Goal: Information Seeking & Learning: Learn about a topic

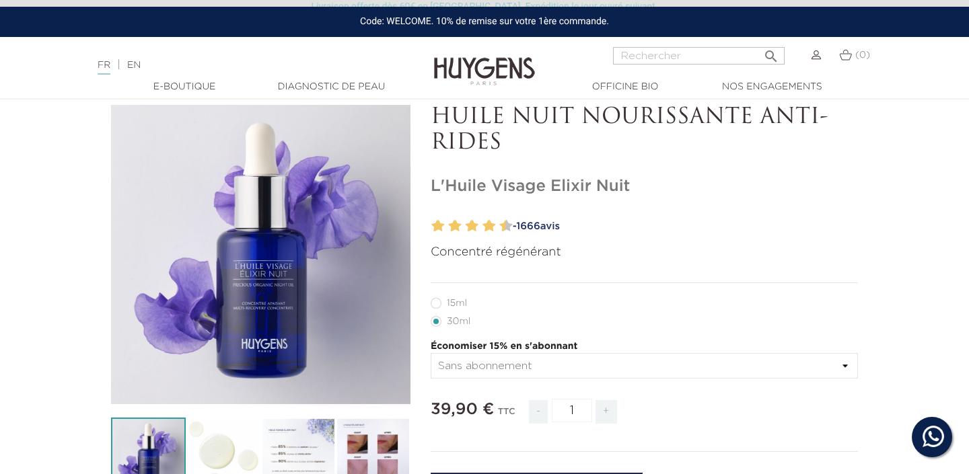
scroll to position [91, 0]
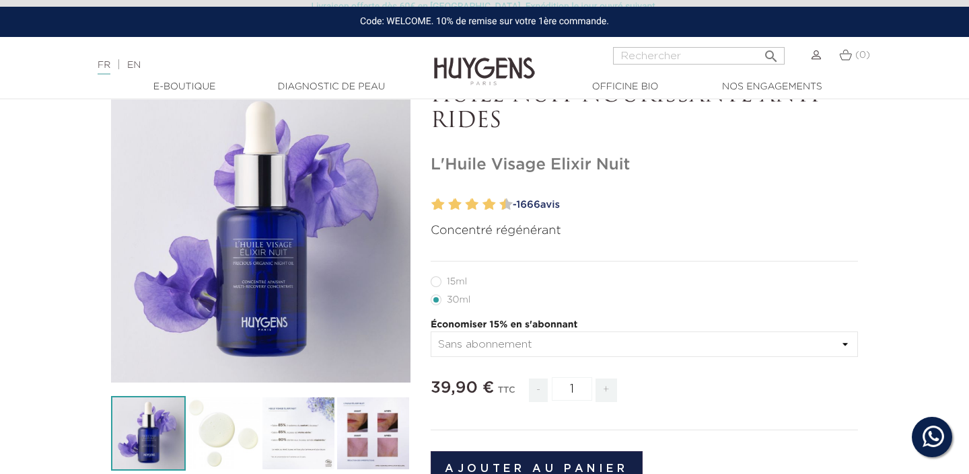
click at [434, 283] on label12"] "15ml" at bounding box center [456, 281] width 52 height 11
radio input "true"
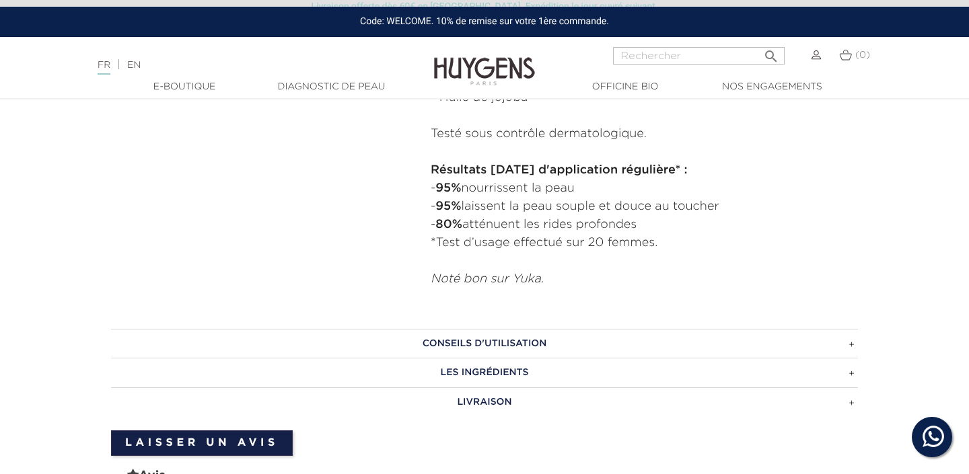
scroll to position [873, 0]
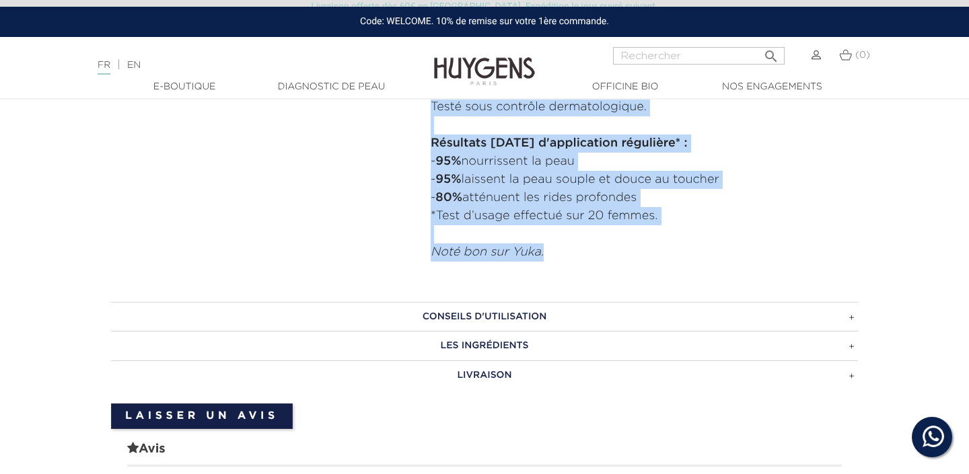
drag, startPoint x: 428, startPoint y: 234, endPoint x: 575, endPoint y: 244, distance: 147.6
copy div "Cette huile sèche nourrissante anti-rides soutient le processus naturel de régé…"
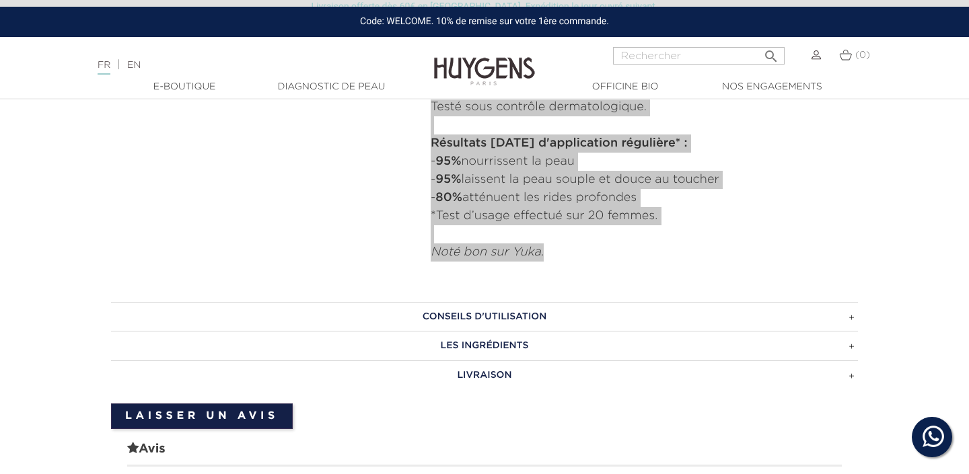
radio input "true"
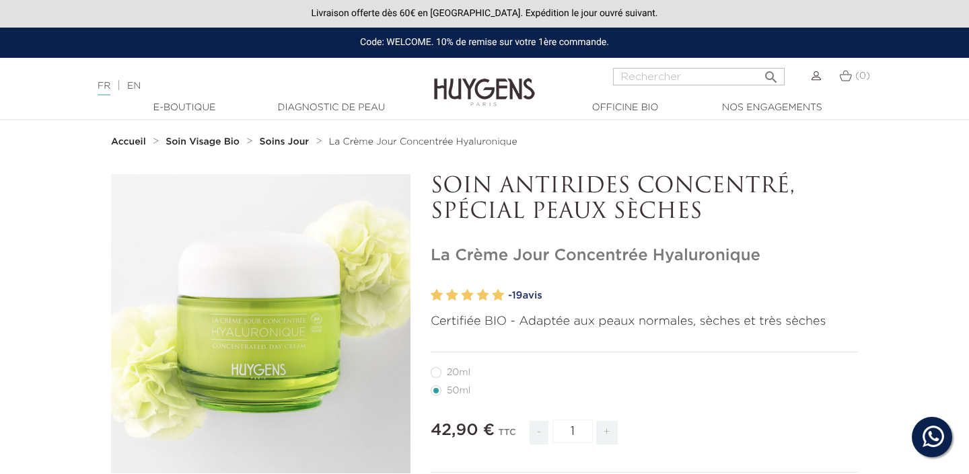
click at [442, 374] on label27"] "20ml" at bounding box center [458, 372] width 56 height 11
radio input "true"
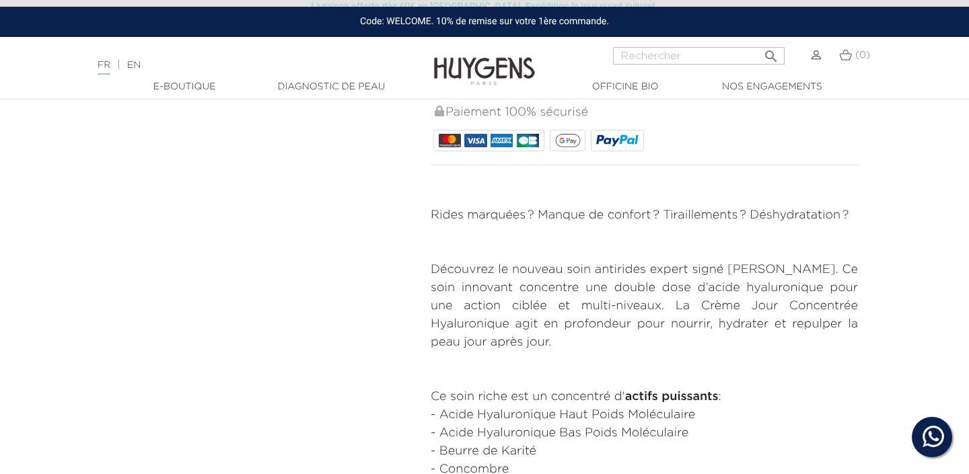
scroll to position [576, 0]
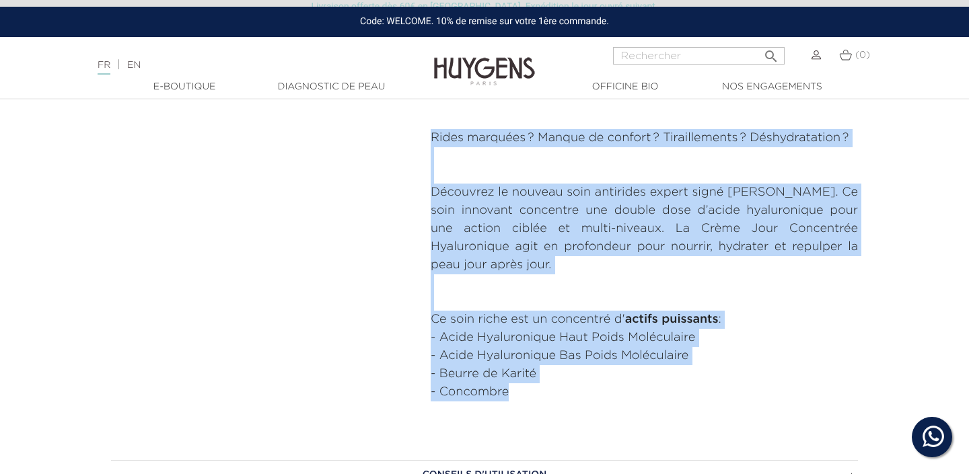
drag, startPoint x: 430, startPoint y: 133, endPoint x: 529, endPoint y: 390, distance: 275.1
click at [529, 390] on div "Rides marquées ? Manque de confort ? Tiraillements ? Déshydratation ? Découvrez…" at bounding box center [643, 274] width 427 height 291
copy div "Rides marquées ? Manque de confort ? Tiraillements ? Déshydratation ? Découvrez…"
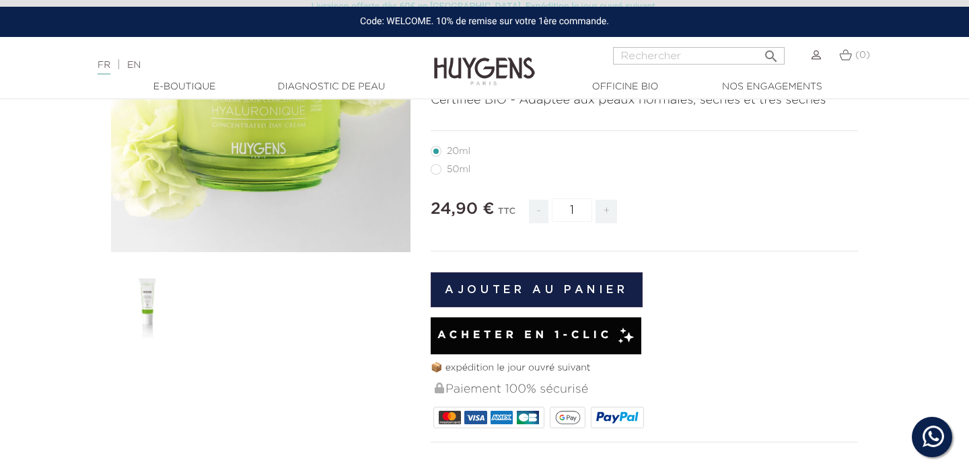
scroll to position [248, 0]
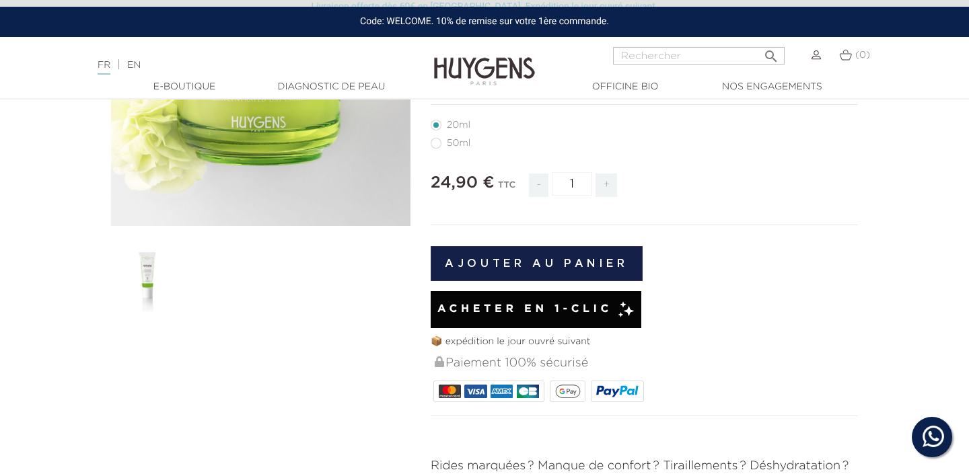
click at [235, 176] on div "" at bounding box center [260, 76] width 299 height 299
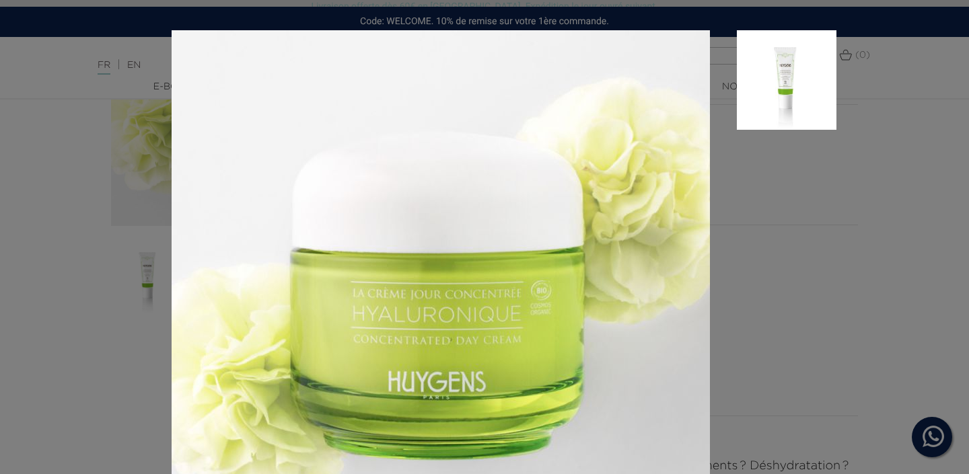
click at [805, 217] on aside at bounding box center [773, 314] width 126 height 568
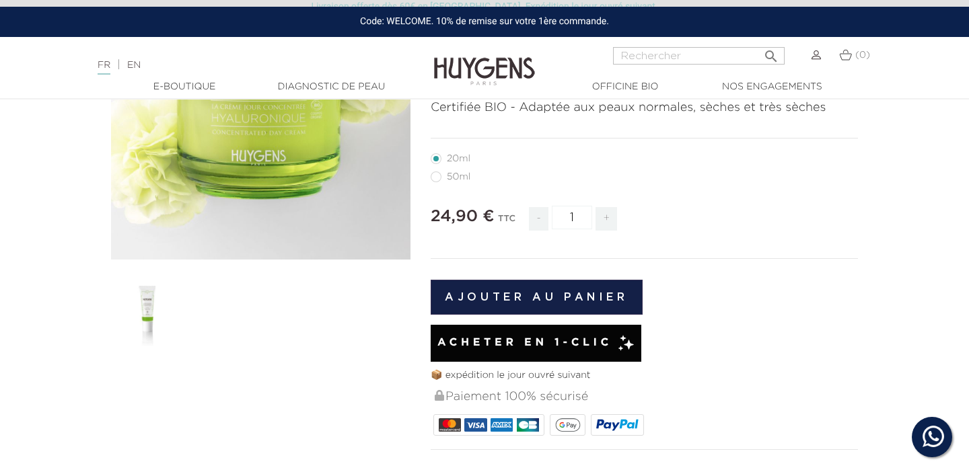
scroll to position [211, 0]
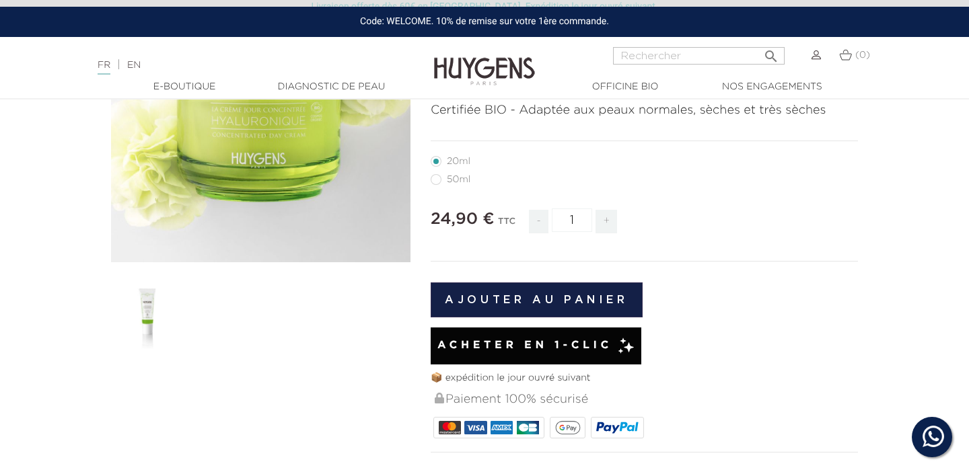
click at [151, 332] on img at bounding box center [148, 313] width 75 height 75
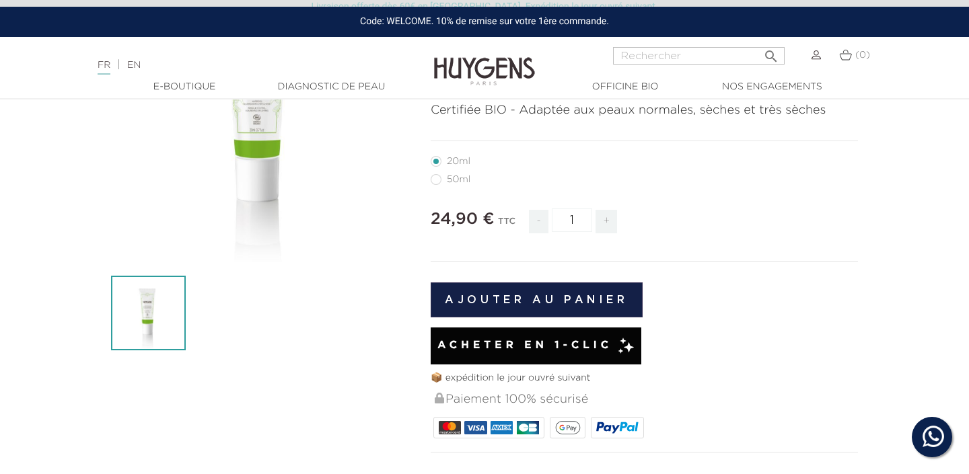
click at [264, 152] on div "" at bounding box center [260, 112] width 299 height 299
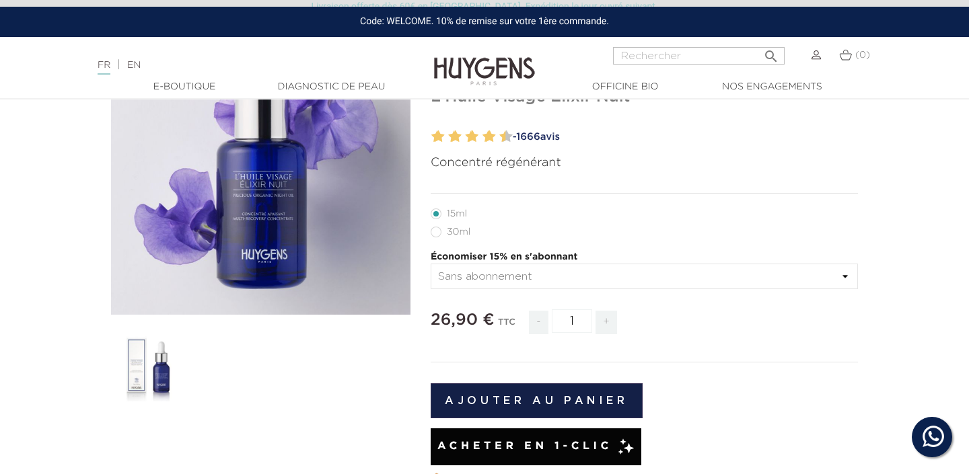
scroll to position [159, 0]
click at [159, 369] on img at bounding box center [148, 365] width 75 height 75
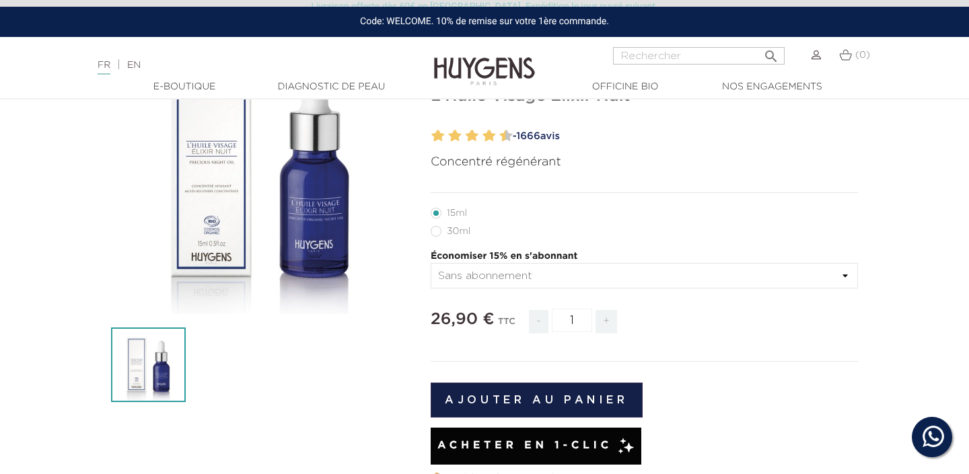
click at [287, 274] on div "" at bounding box center [260, 164] width 299 height 299
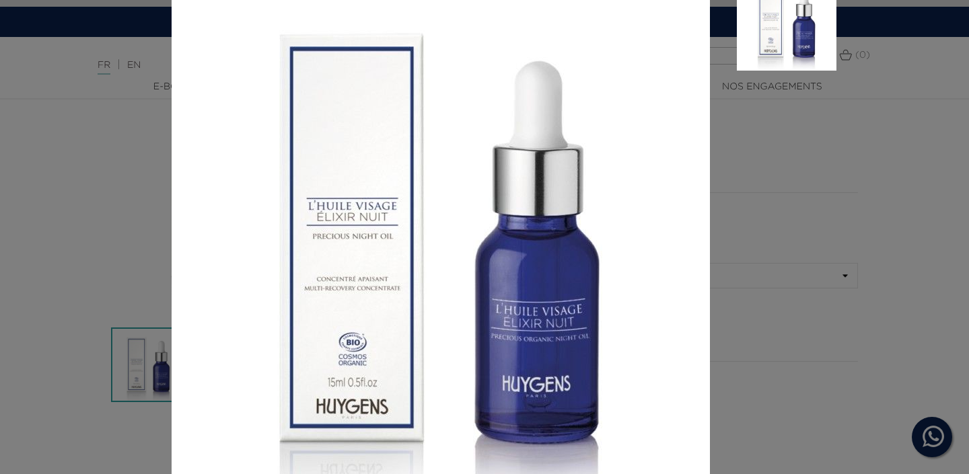
scroll to position [61, 0]
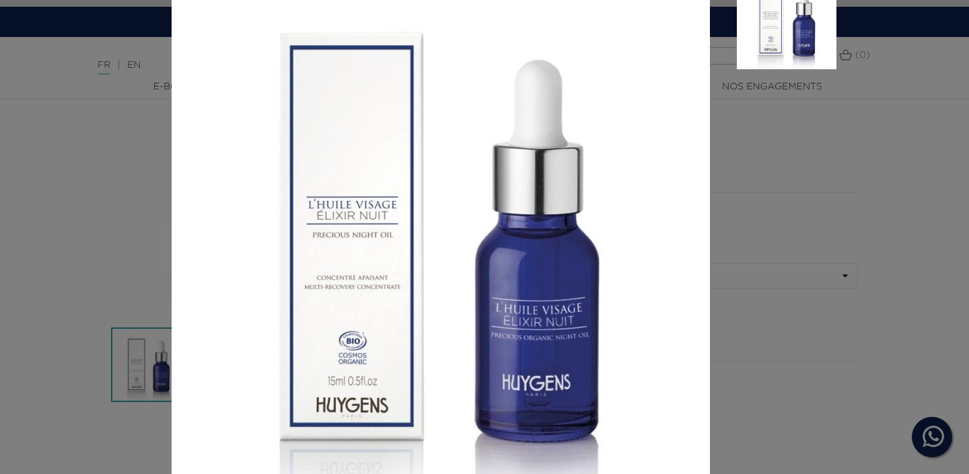
click at [839, 231] on div "Concentré régénérant" at bounding box center [484, 237] width 969 height 474
click at [829, 182] on aside at bounding box center [773, 254] width 126 height 568
